Goal: Navigation & Orientation: Understand site structure

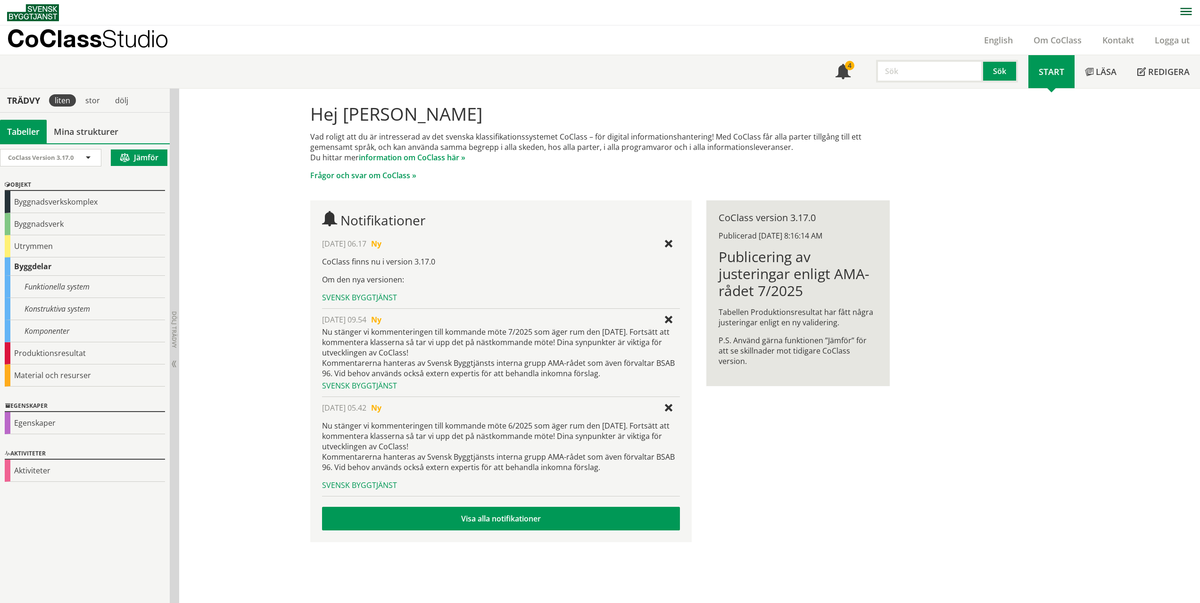
click at [42, 44] on p "CoClass Studio" at bounding box center [87, 38] width 161 height 11
click at [39, 10] on img at bounding box center [33, 12] width 52 height 17
